Goal: Information Seeking & Learning: Learn about a topic

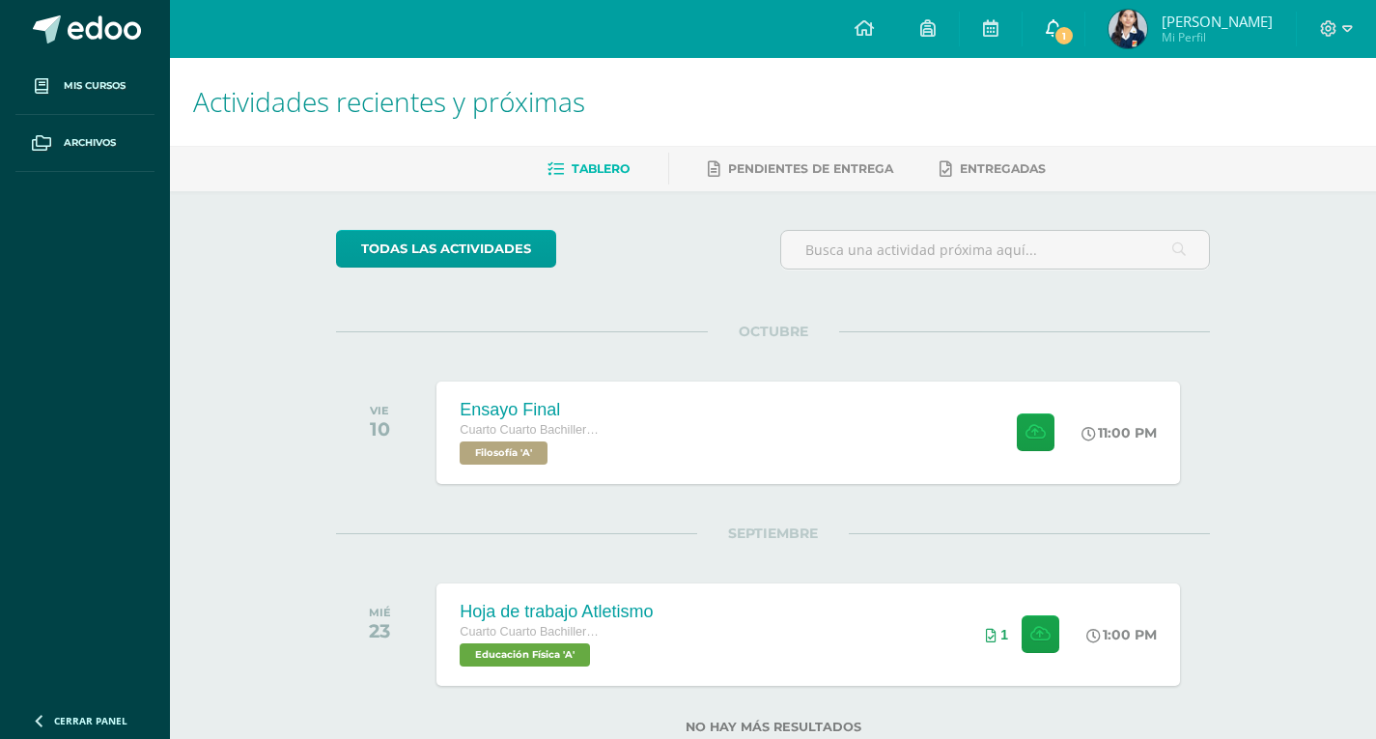
click at [1071, 30] on span "1" at bounding box center [1063, 35] width 21 height 21
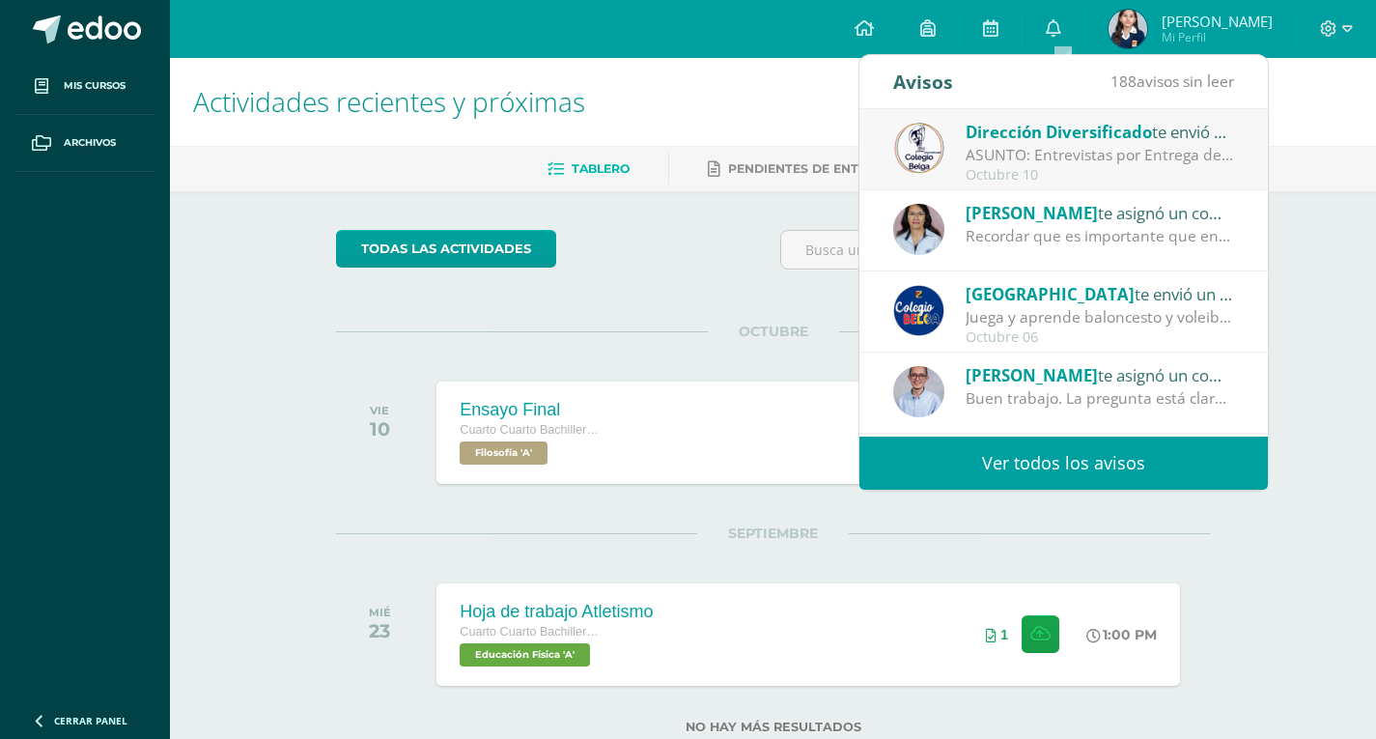
click at [1075, 136] on span "Dirección Diversificado" at bounding box center [1059, 132] width 186 height 22
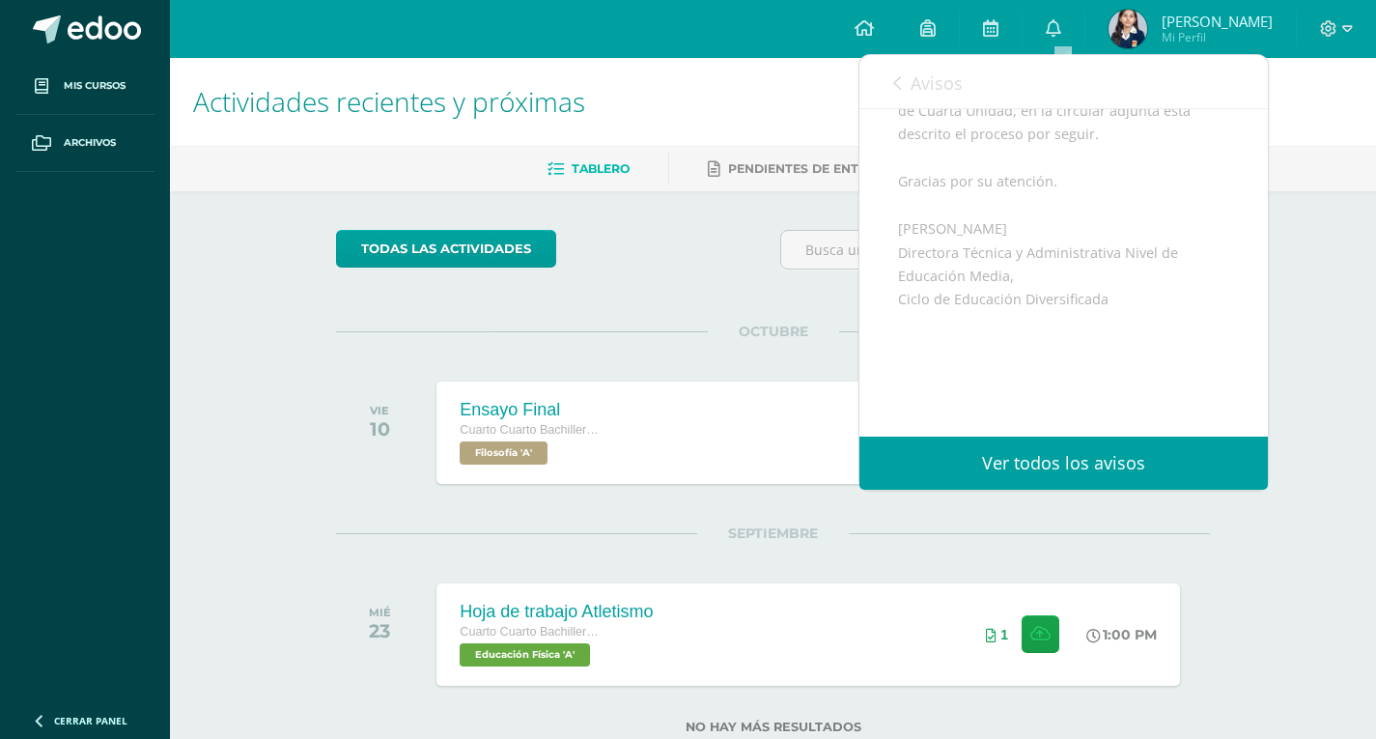
scroll to position [579, 0]
click at [1307, 289] on div "Actividades recientes y próximas Tablero Pendientes de entrega Entregadas todas…" at bounding box center [773, 427] width 1206 height 738
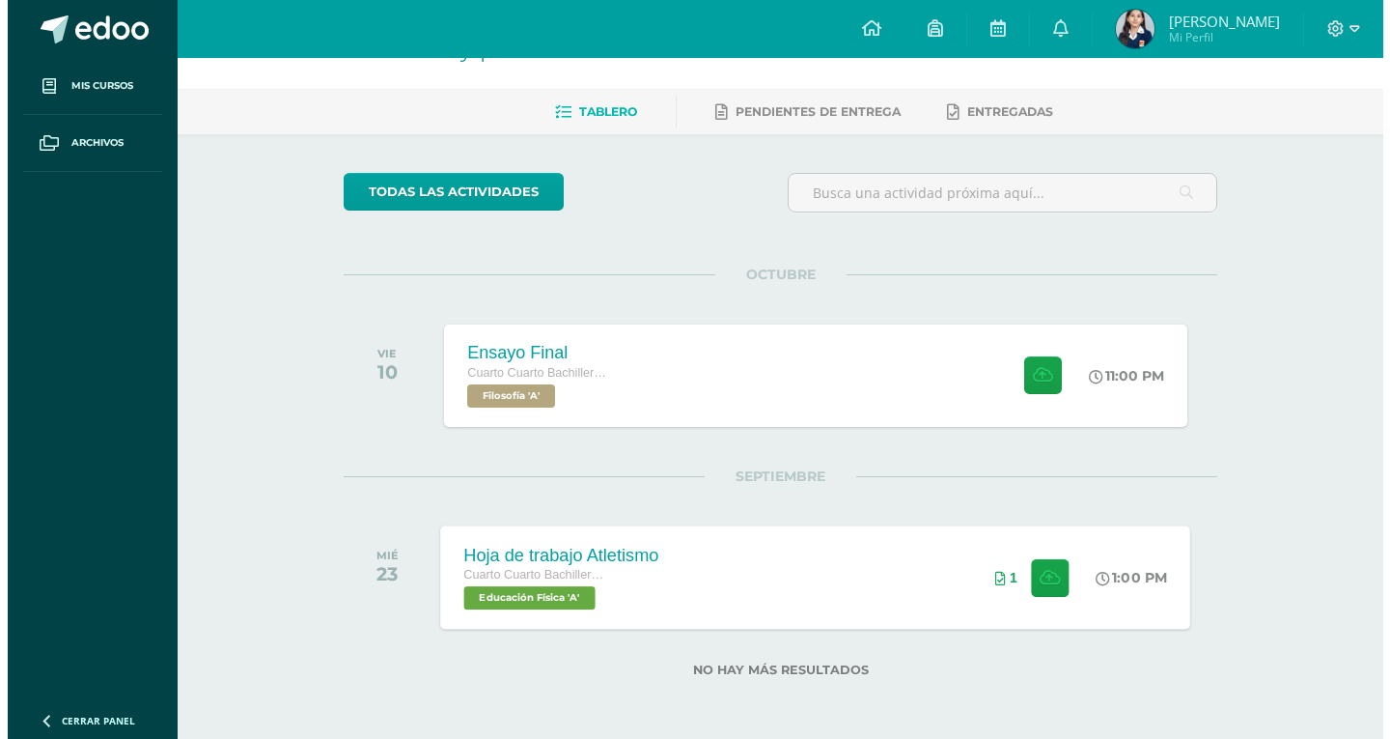
scroll to position [0, 0]
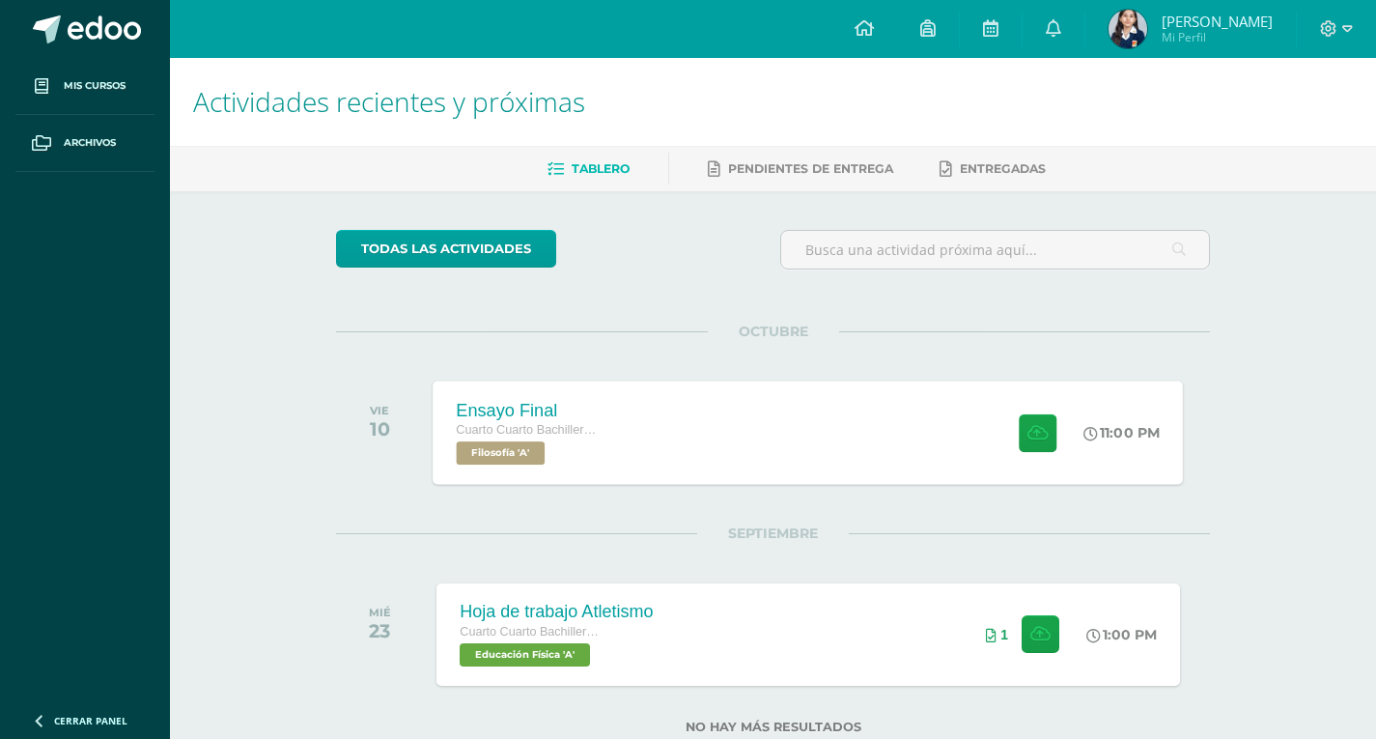
click at [737, 425] on div "Ensayo Final Cuarto Cuarto Bachillerato en Ciencias y Letras Filosofía 'A' 11:0…" at bounding box center [809, 431] width 750 height 103
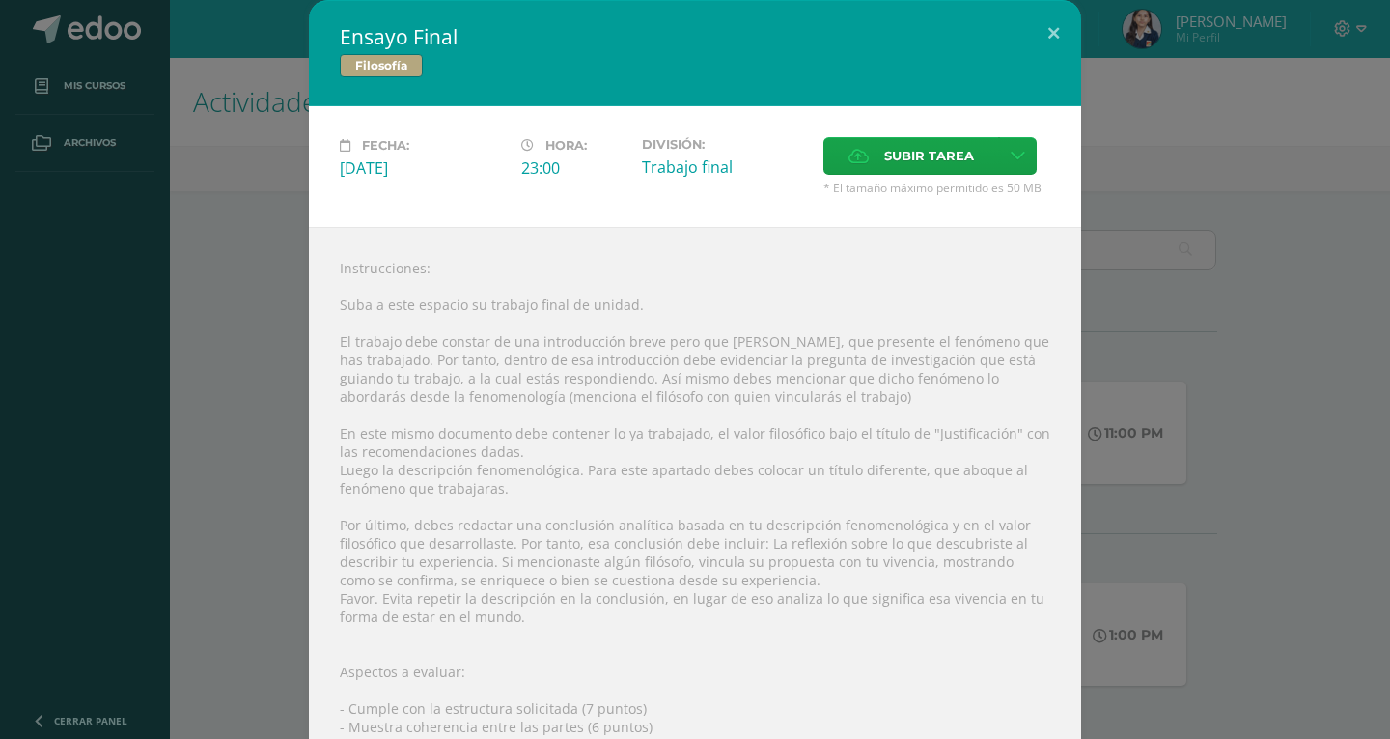
click at [1340, 605] on div "Ensayo Final Filosofía Fecha: [DATE] Hora: 23:00 División: Trabajo final" at bounding box center [695, 477] width 1375 height 954
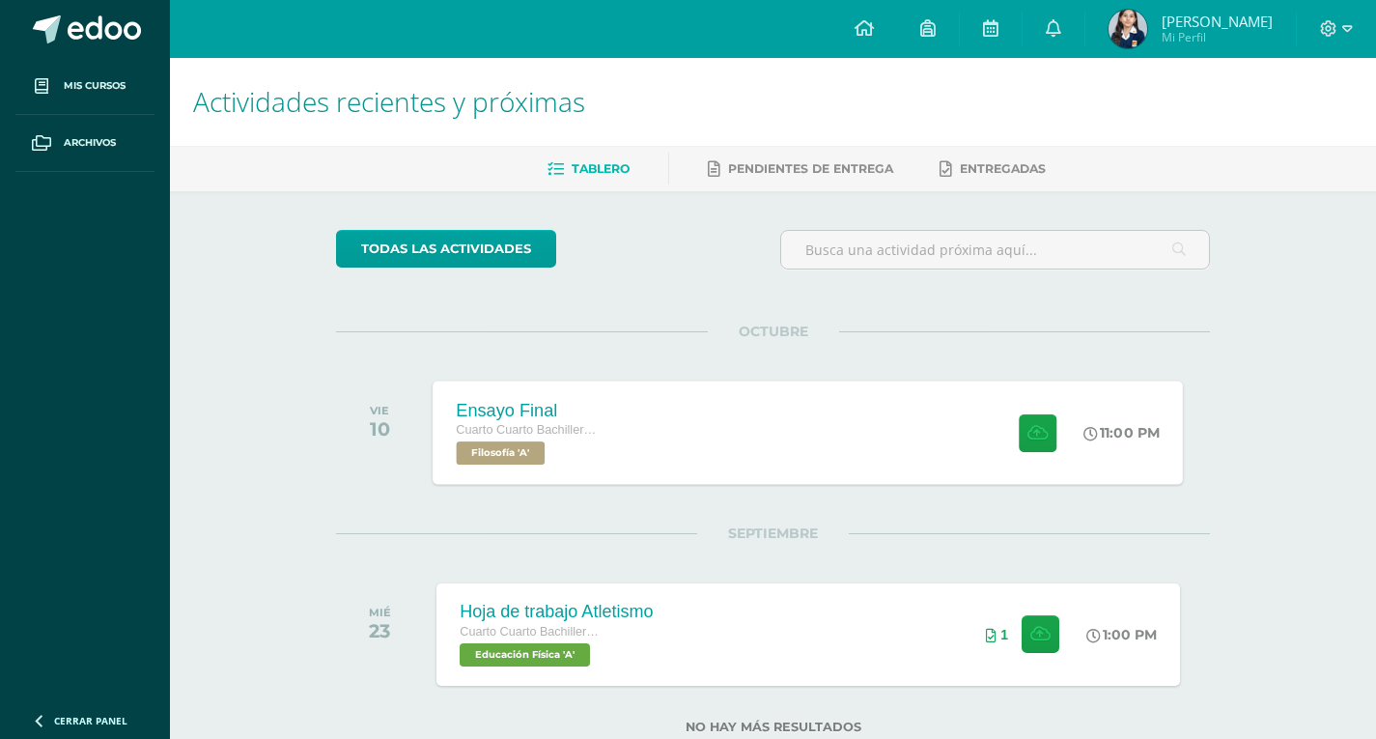
click at [651, 424] on div "Ensayo Final Cuarto Cuarto Bachillerato en Ciencias y Letras Filosofía 'A' 11:0…" at bounding box center [809, 431] width 750 height 103
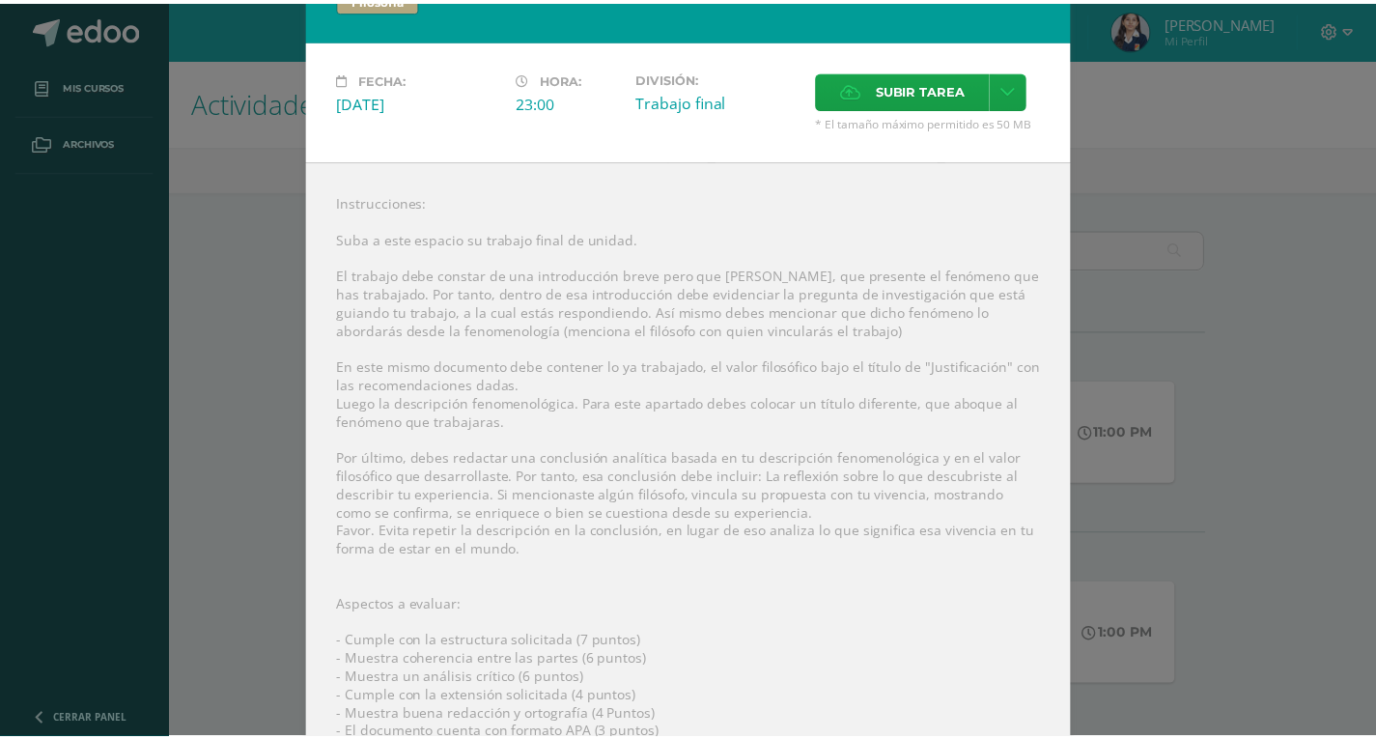
scroll to position [97, 0]
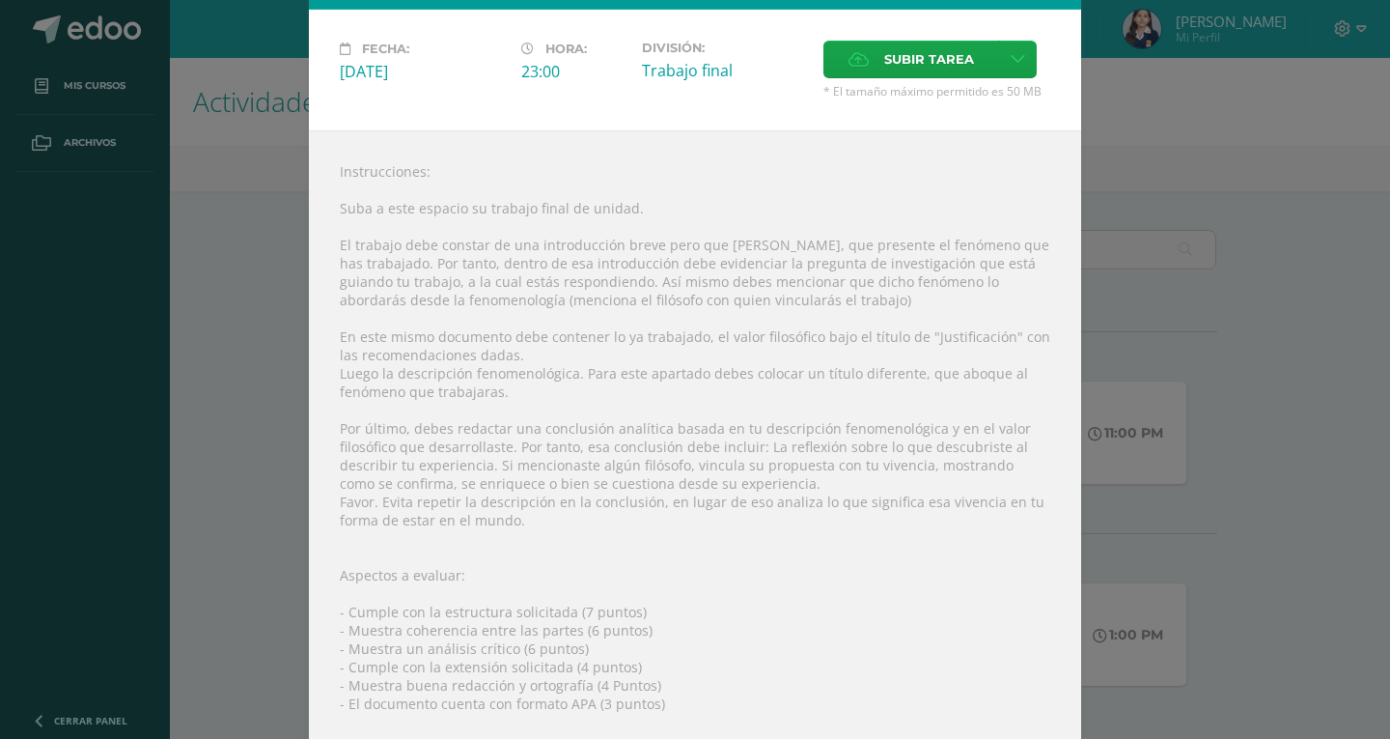
click at [1164, 206] on div "Ensayo Final Filosofía Fecha: [DATE] Hora: 23:00 División: Trabajo final" at bounding box center [695, 380] width 1375 height 954
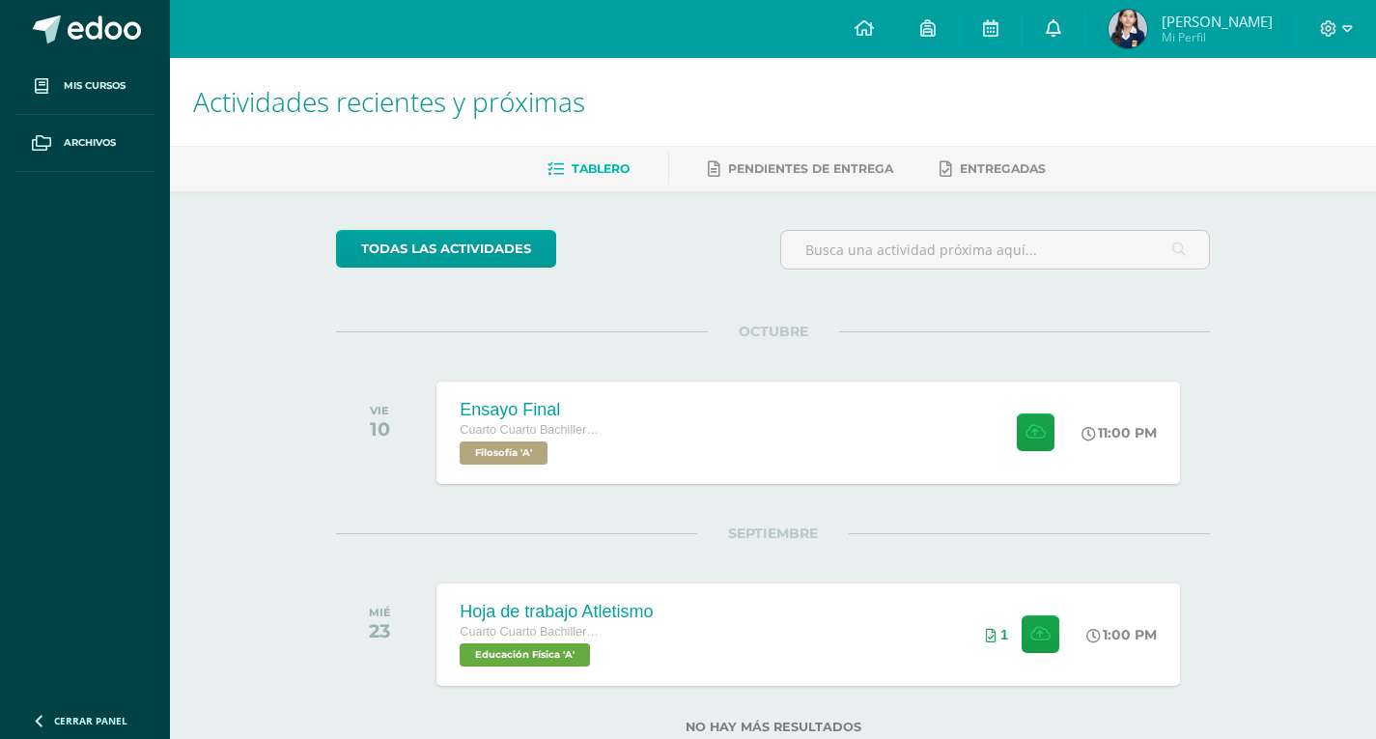
click at [1062, 16] on link "0" at bounding box center [1054, 29] width 62 height 58
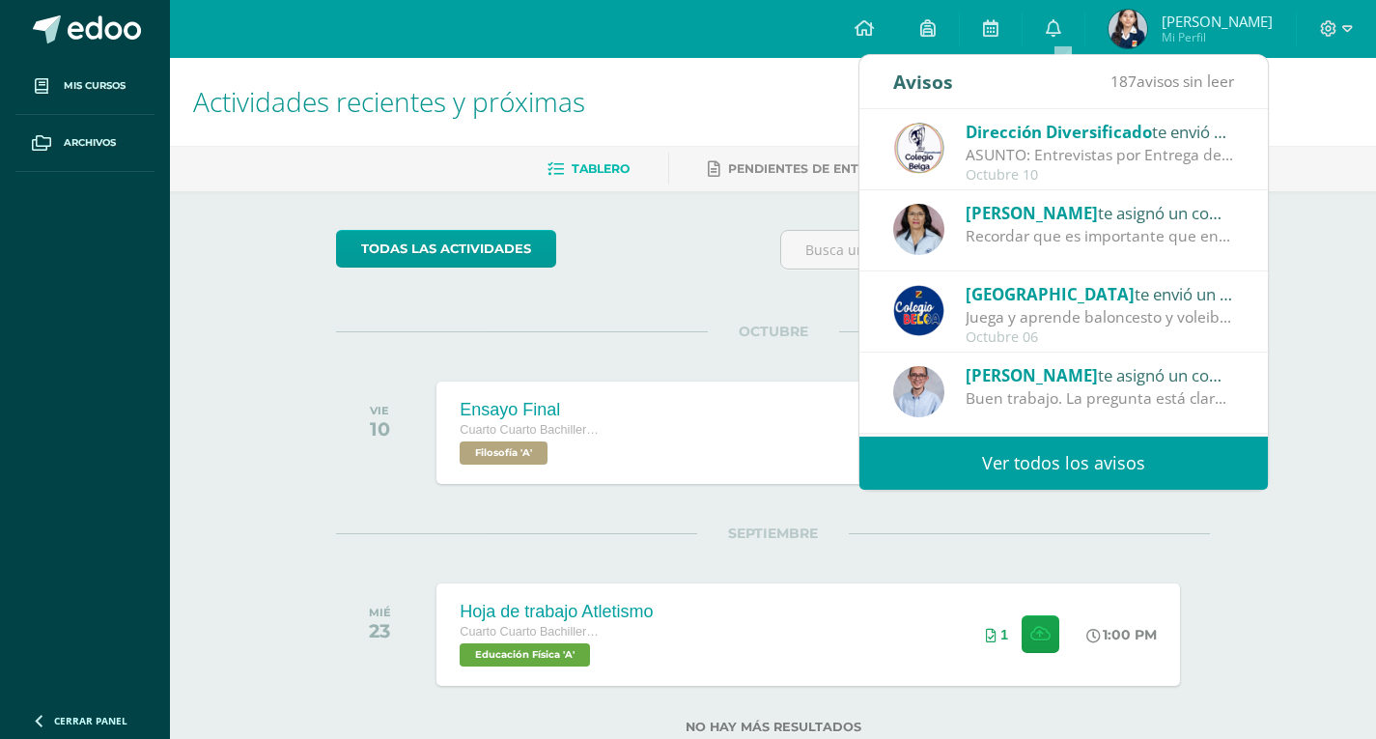
click at [1305, 223] on div "Actividades recientes y próximas Tablero Pendientes de entrega Entregadas todas…" at bounding box center [773, 427] width 1206 height 738
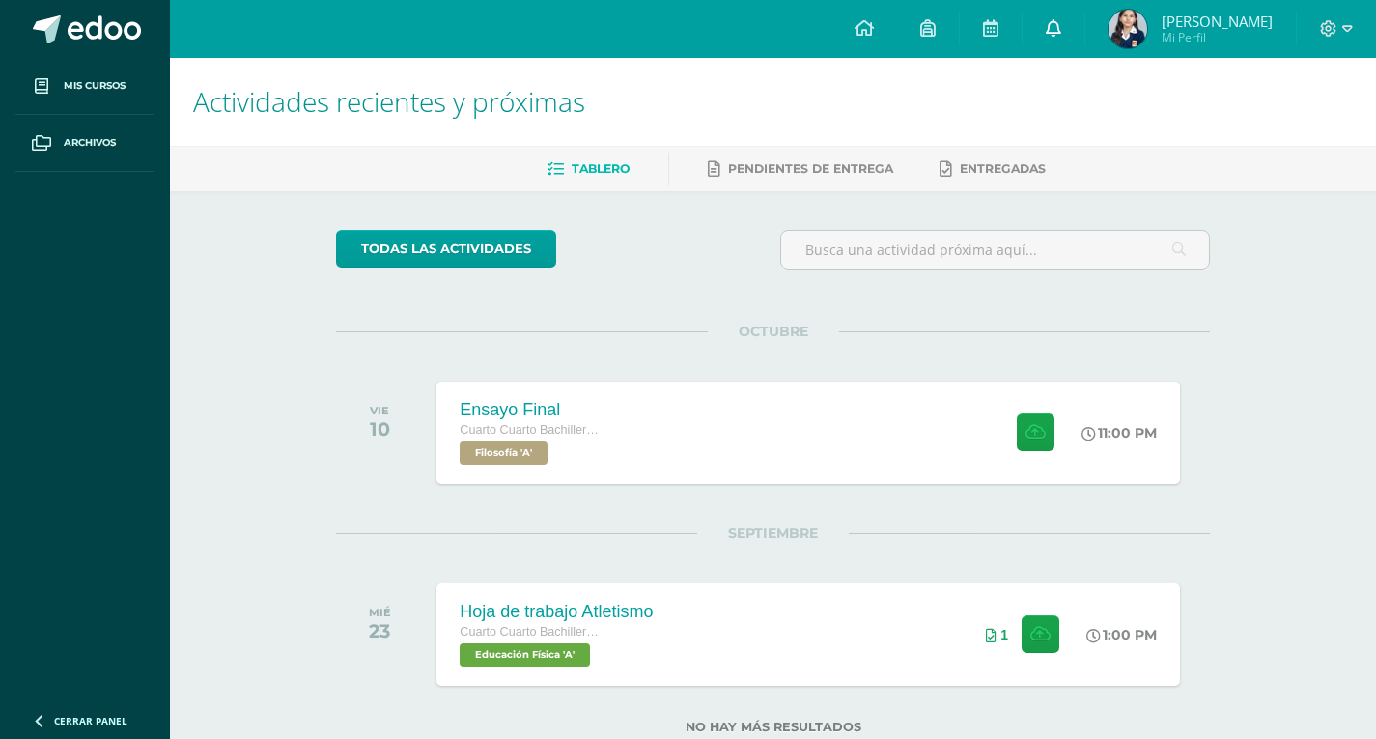
click at [1073, 30] on link "0" at bounding box center [1054, 29] width 62 height 58
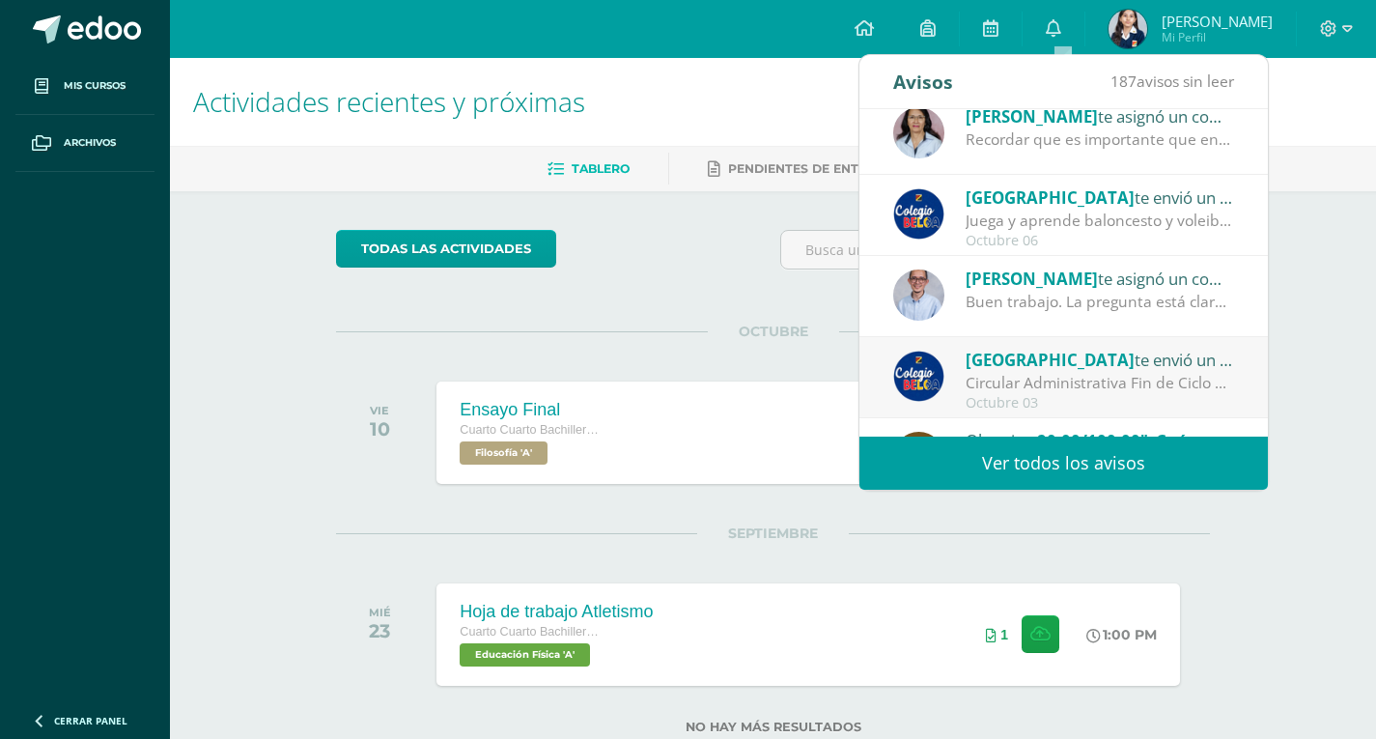
click at [1090, 281] on div "[PERSON_NAME] te asignó un comentario en 'Avances Ensayo Final' para 'Filosofía'" at bounding box center [1100, 278] width 268 height 25
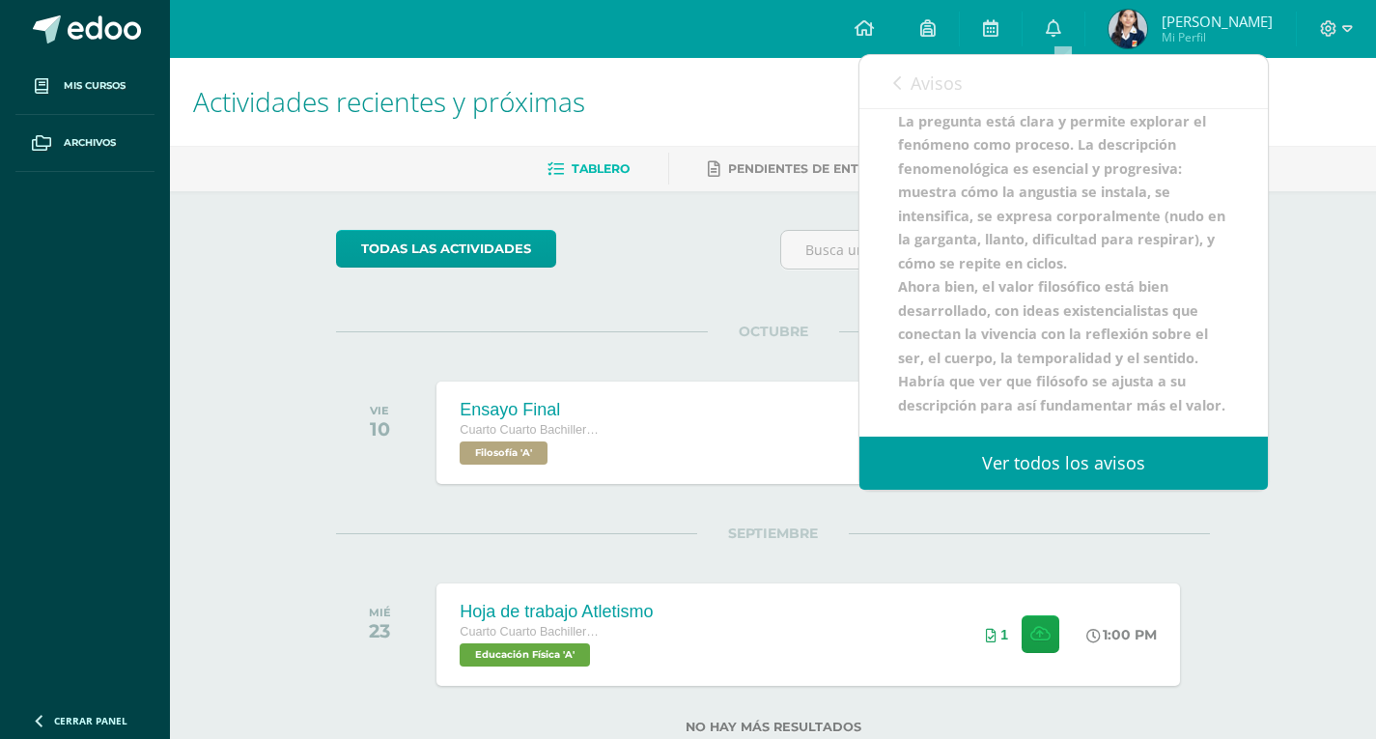
click at [1106, 268] on b "Buen trabajo. La pregunta está clara y permite explorar el fenómeno como proces…" at bounding box center [1061, 240] width 327 height 350
